Goal: Browse casually

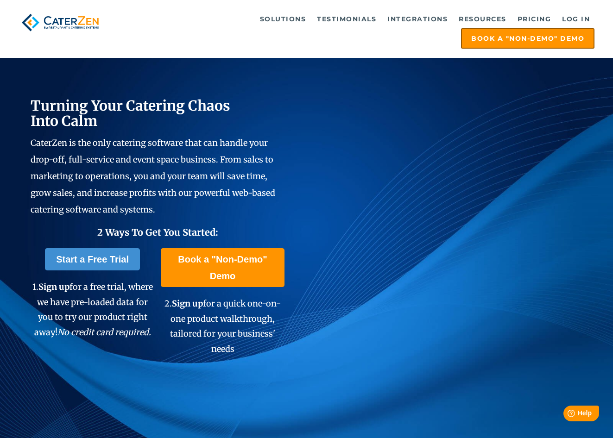
click at [66, 18] on img at bounding box center [61, 22] width 84 height 25
